Goal: Task Accomplishment & Management: Manage account settings

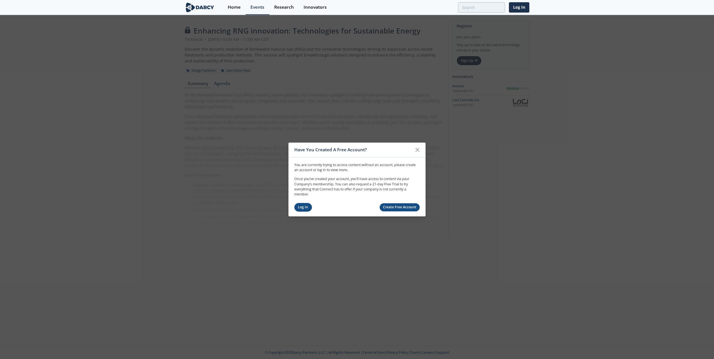
click at [306, 209] on link "Log In" at bounding box center [303, 207] width 18 height 9
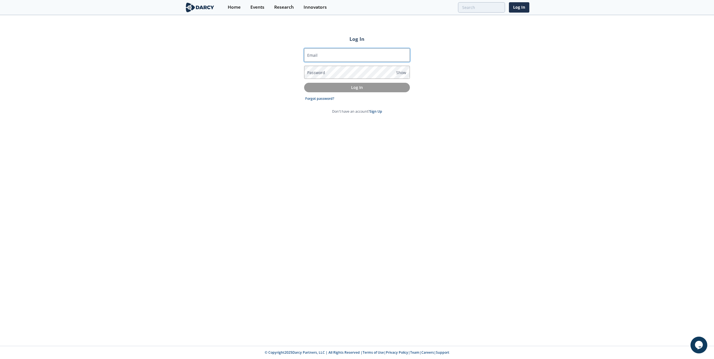
click at [335, 57] on input "Email" at bounding box center [357, 54] width 106 height 13
click at [457, 87] on div "Log In Email Password Show Log In Forgot password? Don't have an account? Sign …" at bounding box center [357, 181] width 714 height 330
click at [348, 58] on input "Email" at bounding box center [357, 54] width 106 height 13
type input "[PERSON_NAME][EMAIL_ADDRESS][DOMAIN_NAME]"
click at [356, 87] on p "Log In" at bounding box center [357, 87] width 98 height 6
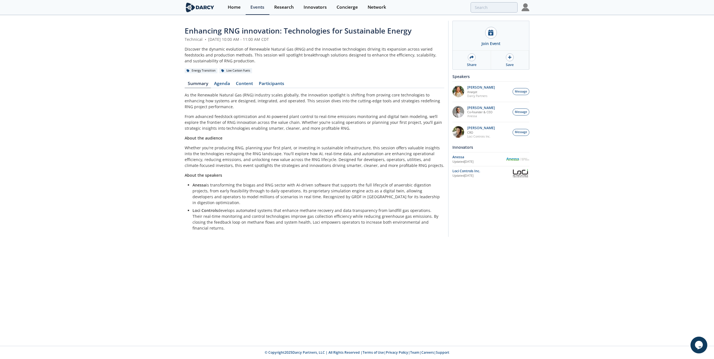
click at [497, 268] on div "Enhancing RNG innovation: Technologies for Sustainable Energy Technical • [DATE…" at bounding box center [357, 181] width 714 height 330
click at [652, 84] on div "Enhancing RNG innovation: Technologies for Sustainable Energy Technical • [DATE…" at bounding box center [357, 130] width 714 height 229
click at [490, 30] on icon at bounding box center [490, 33] width 5 height 6
